Goal: Task Accomplishment & Management: Use online tool/utility

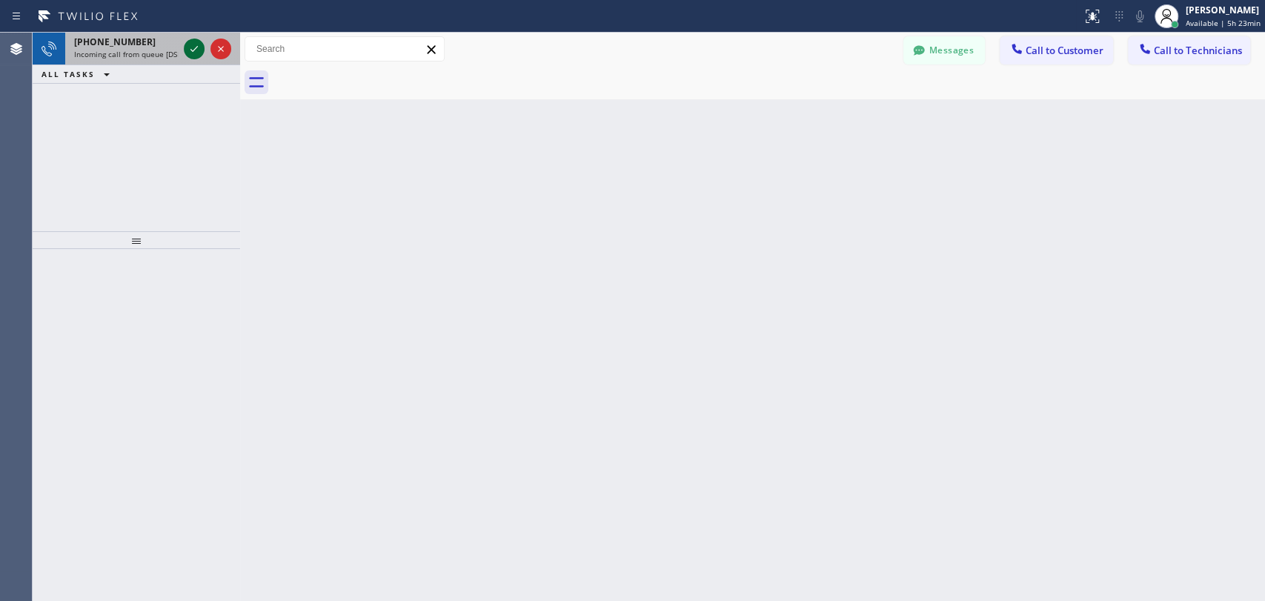
click at [196, 47] on icon at bounding box center [194, 49] width 18 height 18
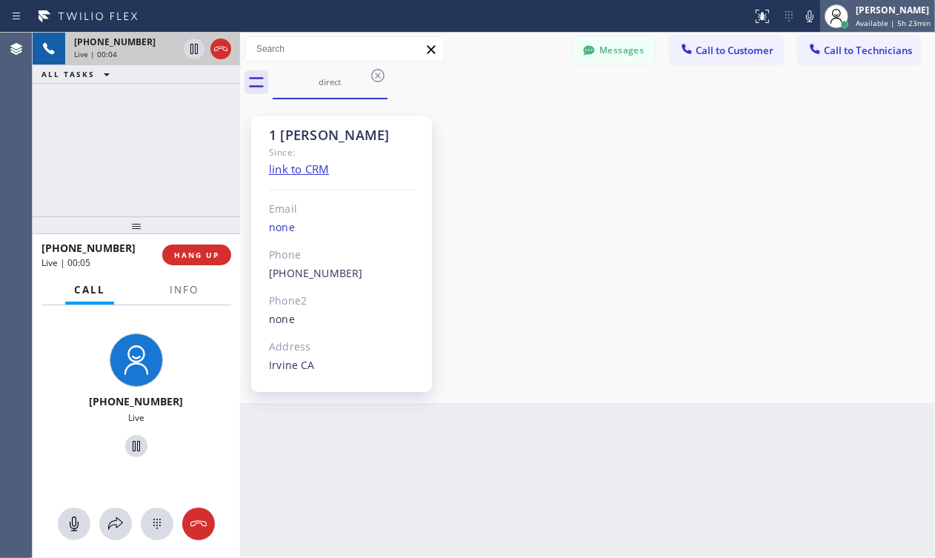
scroll to position [8352, 0]
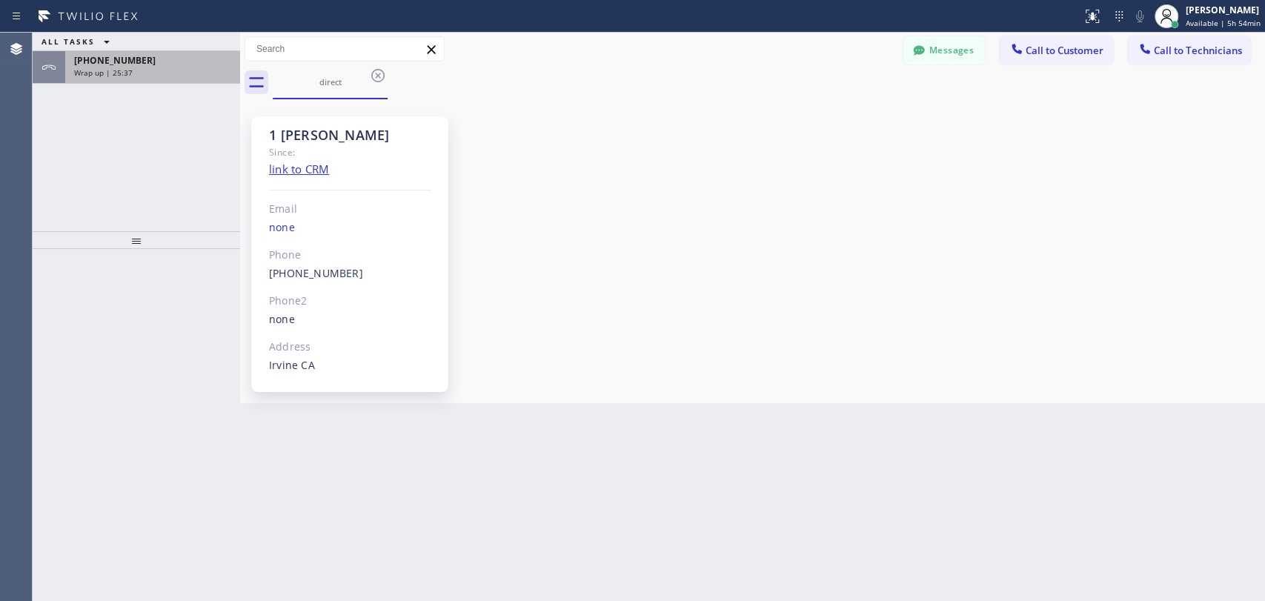
click at [170, 75] on div "Wrap up | 25:37" at bounding box center [152, 72] width 157 height 10
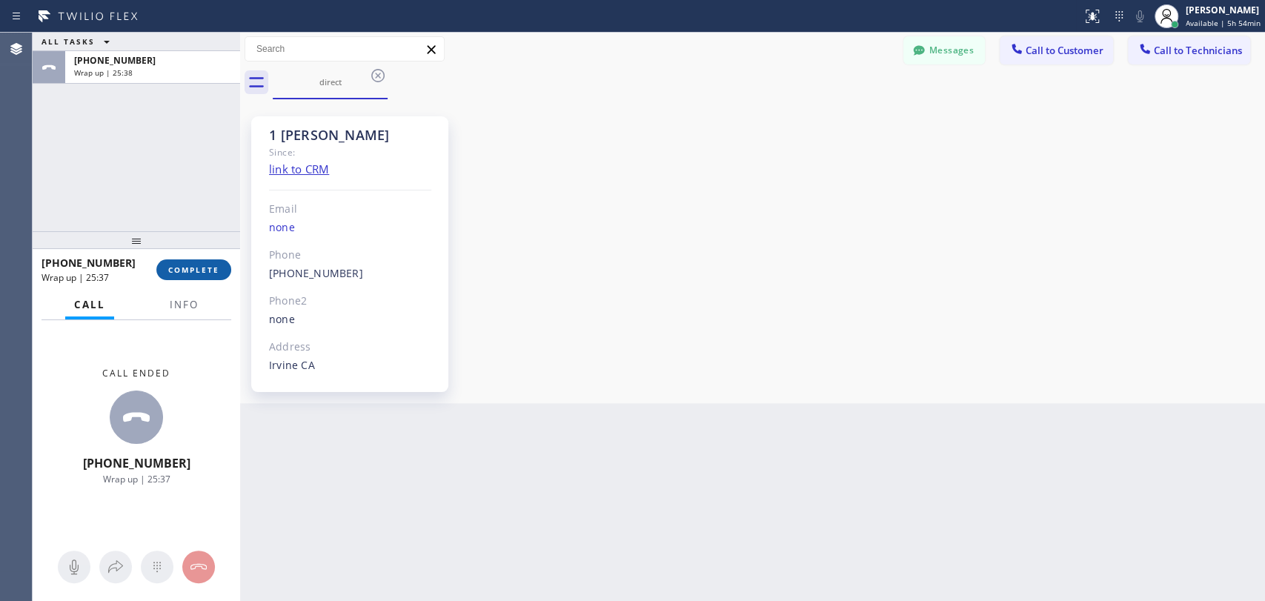
click at [190, 278] on button "COMPLETE" at bounding box center [193, 269] width 75 height 21
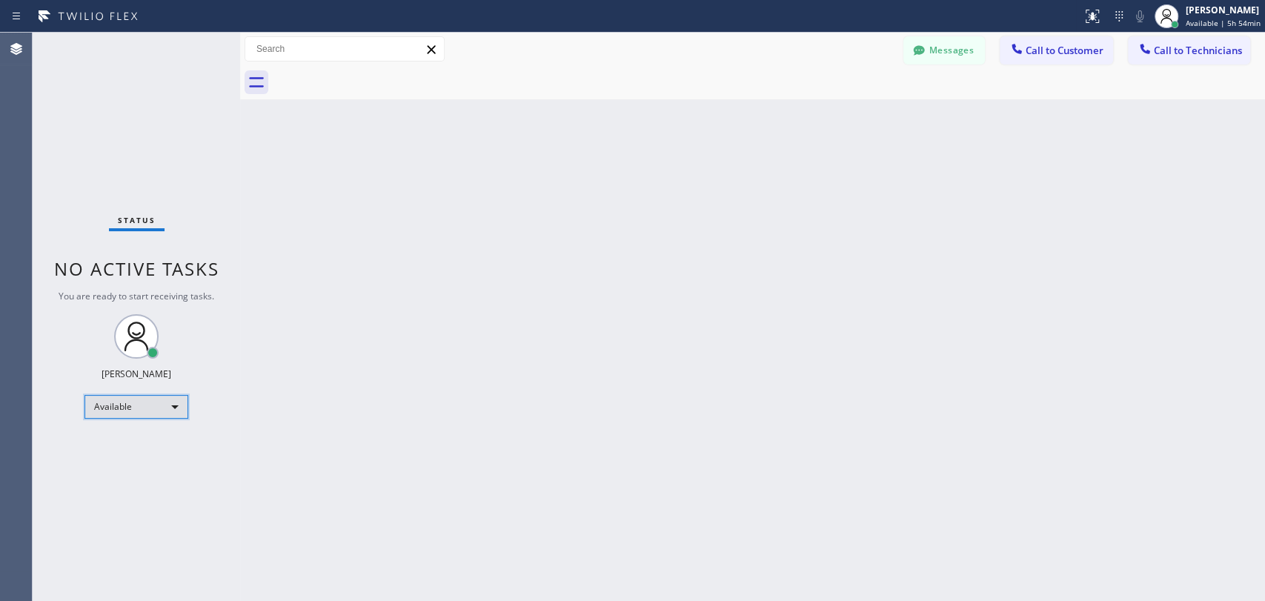
click at [102, 417] on div "Available" at bounding box center [137, 407] width 104 height 24
click at [117, 434] on li "Offline" at bounding box center [135, 426] width 101 height 18
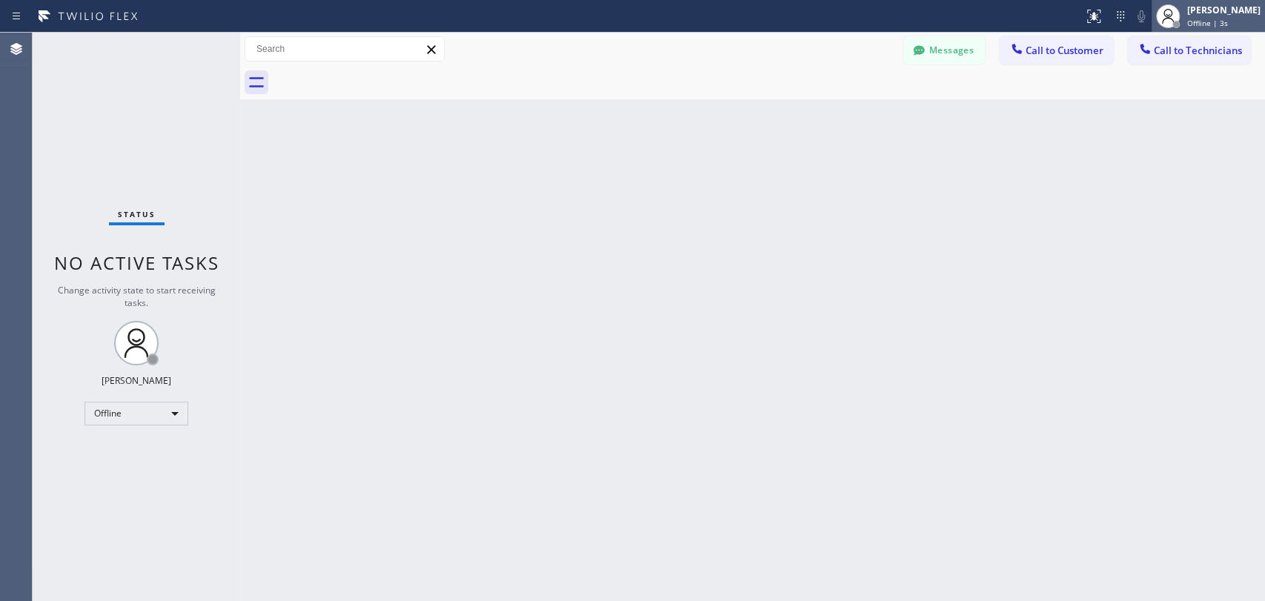
click at [1204, 7] on div "[PERSON_NAME]" at bounding box center [1223, 10] width 73 height 13
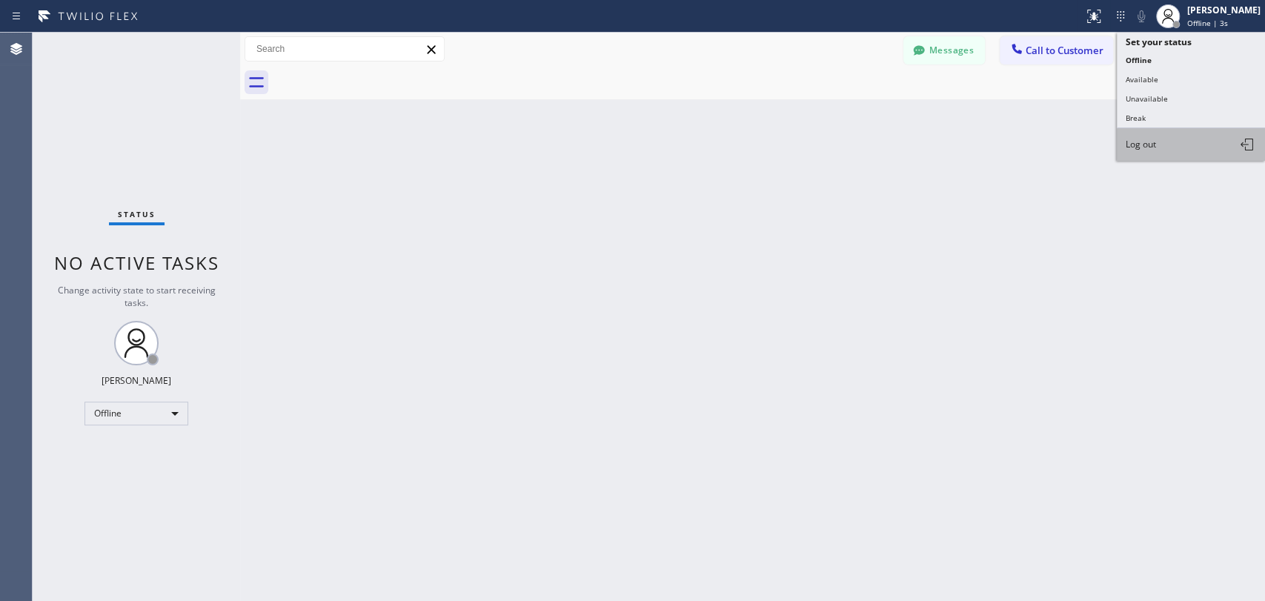
click at [1139, 145] on span "Log out" at bounding box center [1141, 144] width 30 height 13
